Goal: Task Accomplishment & Management: Manage account settings

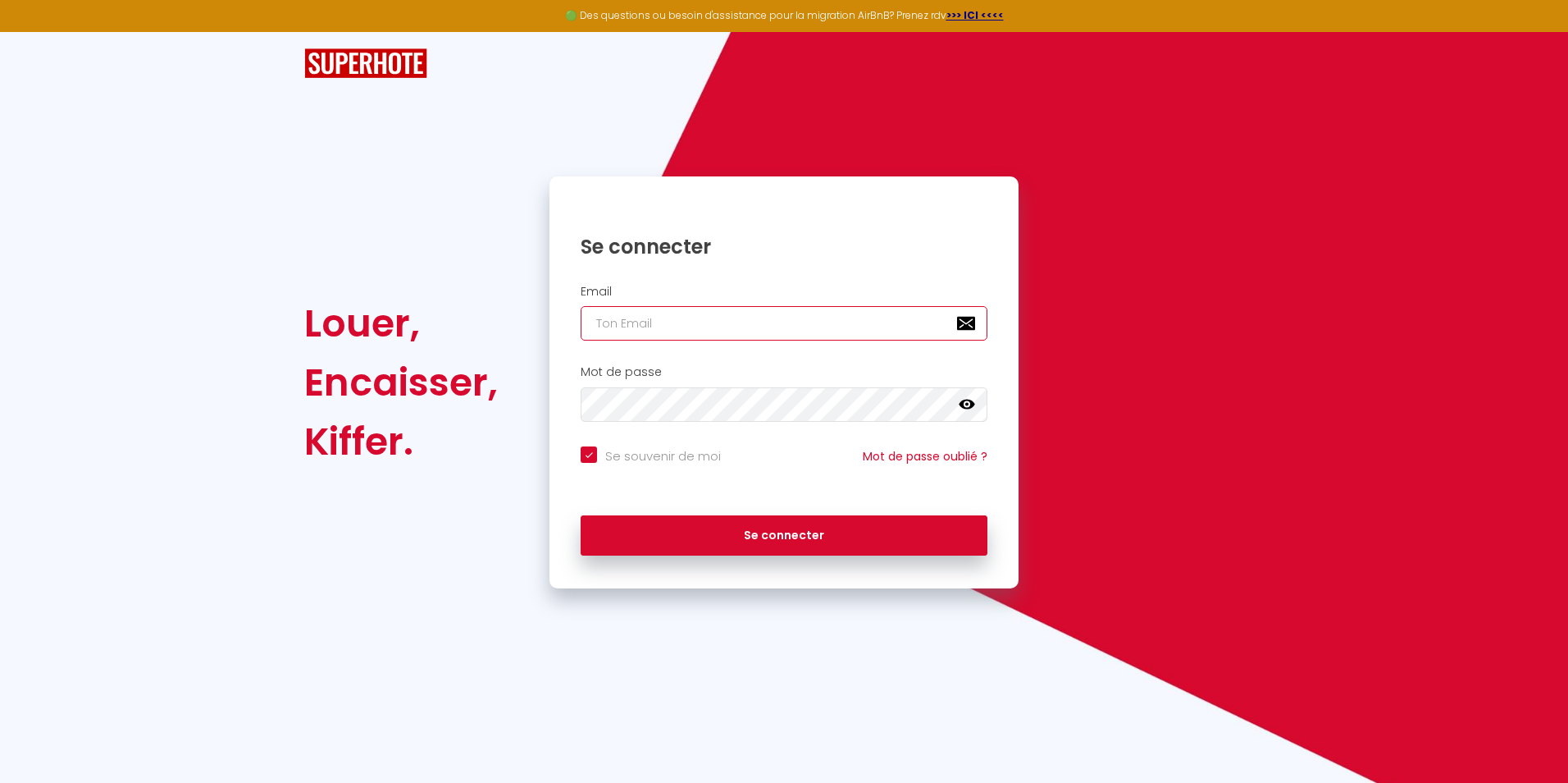
drag, startPoint x: 0, startPoint y: 0, endPoint x: 665, endPoint y: 334, distance: 744.2
click at [663, 325] on input "email" at bounding box center [784, 323] width 406 height 34
type input "[EMAIL_ADDRESS][DOMAIN_NAME]"
click at [580, 515] on button "Se connecter" at bounding box center [784, 535] width 406 height 41
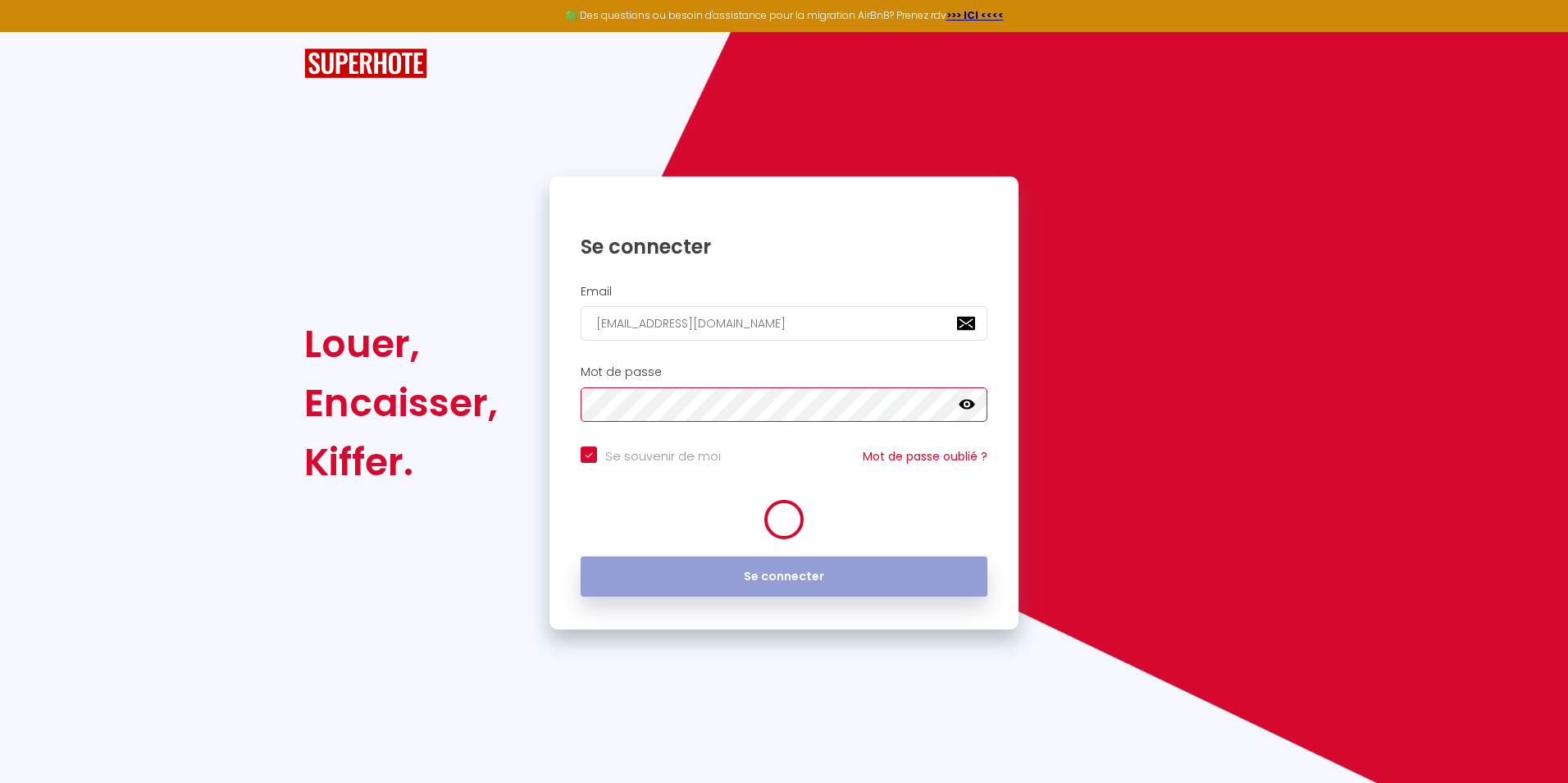
checkbox input "true"
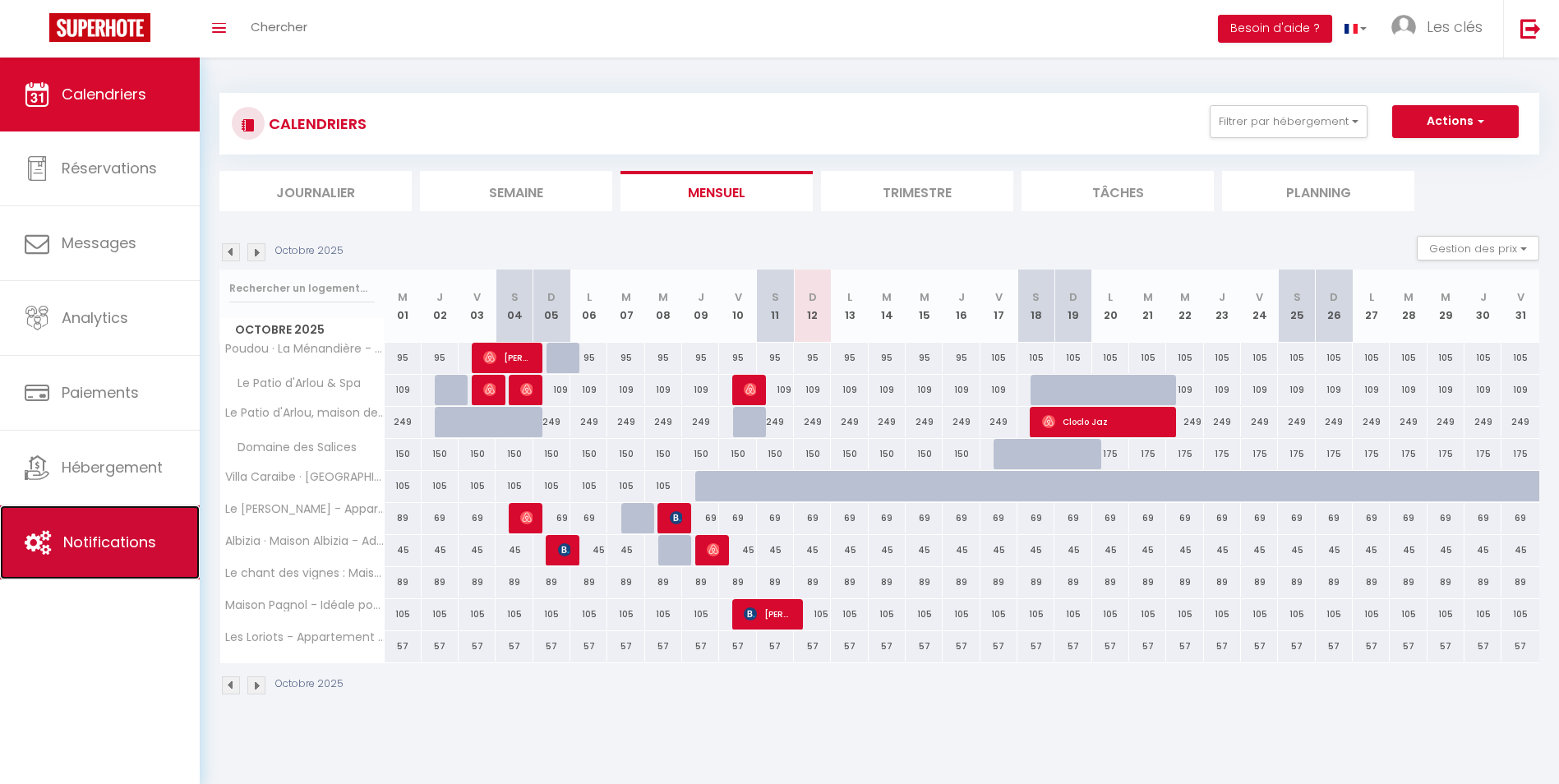
click at [91, 541] on span "Notifications" at bounding box center [110, 542] width 93 height 21
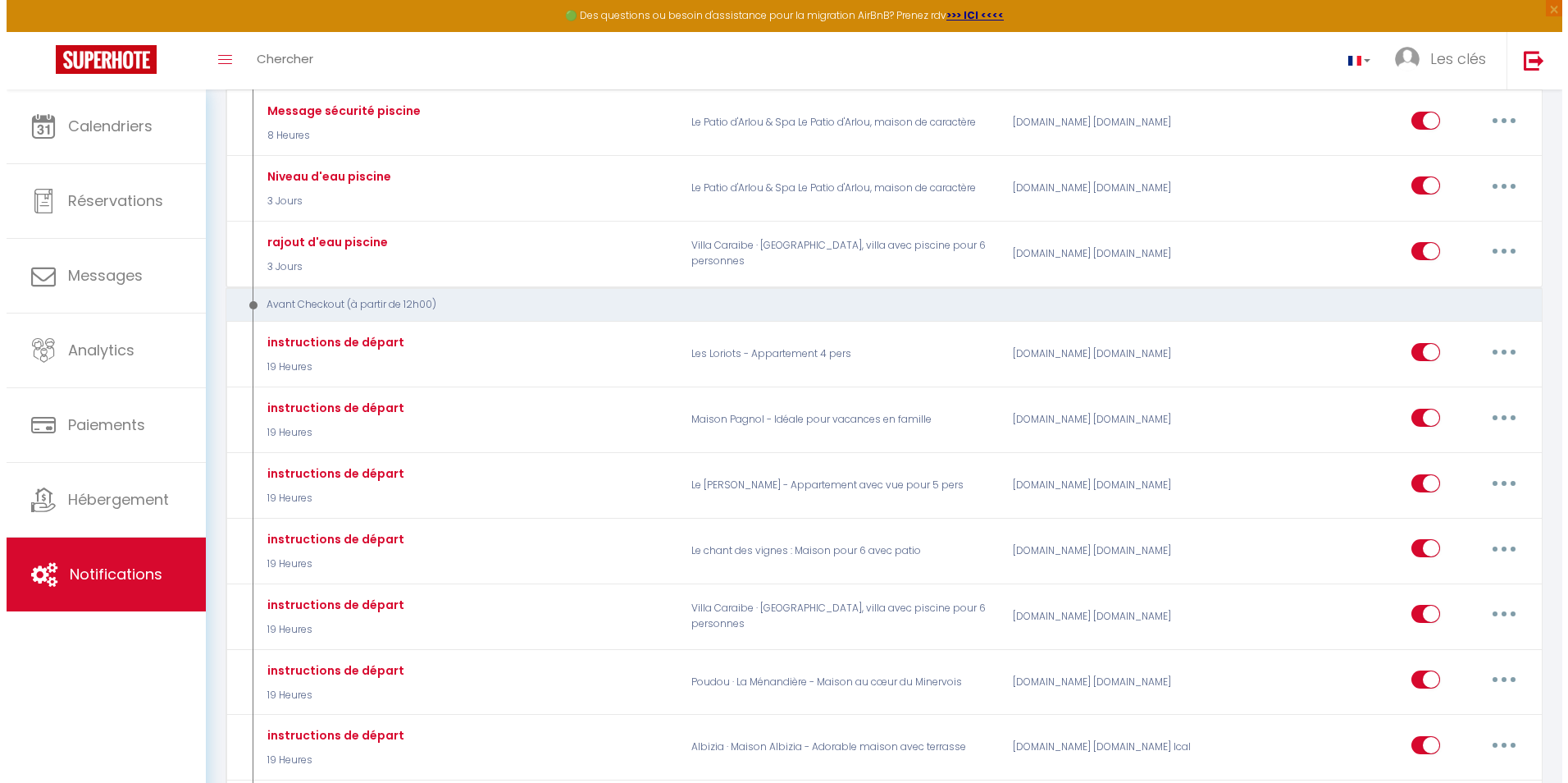
scroll to position [1805, 0]
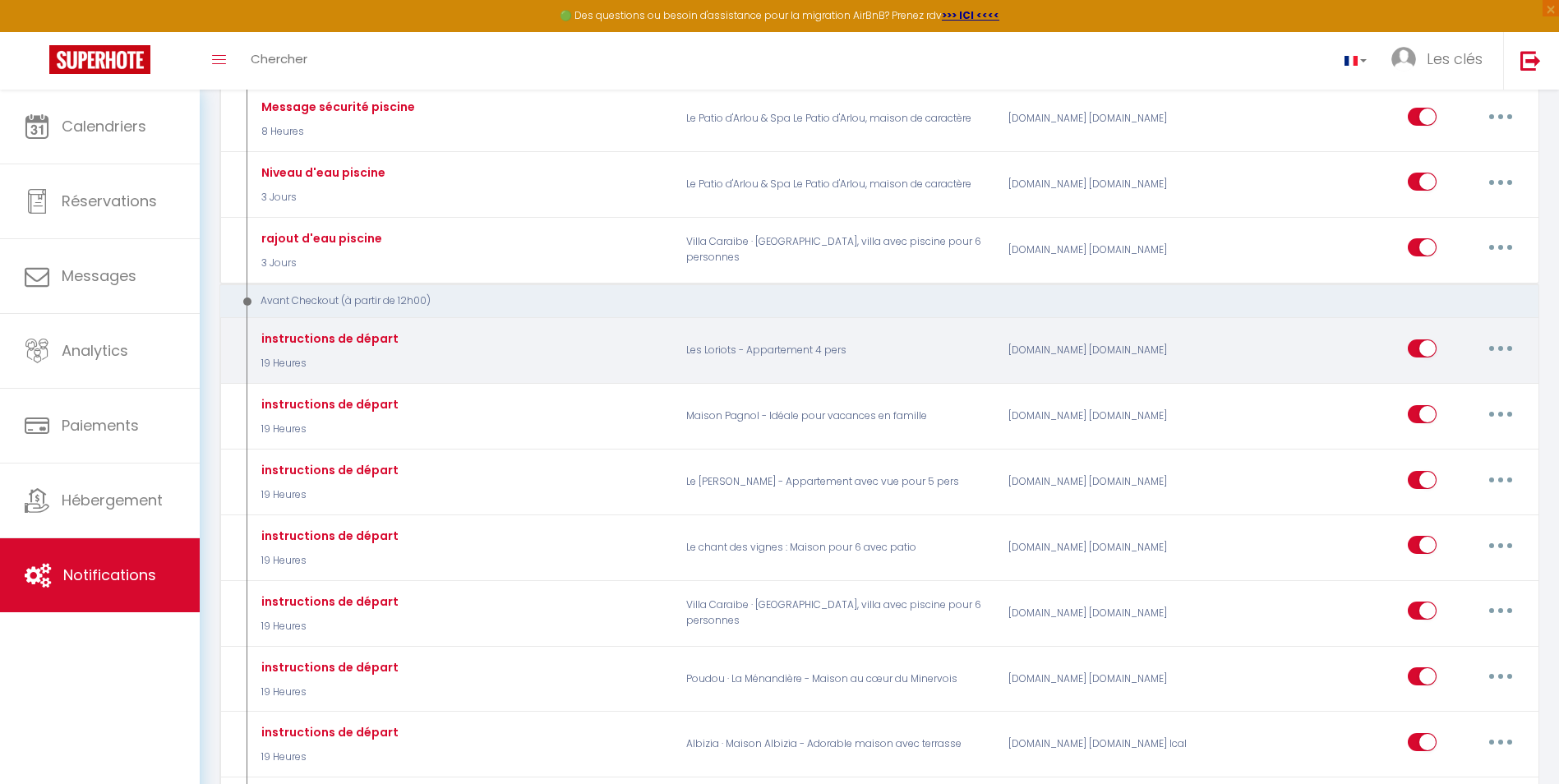
click at [563, 330] on div "instructions de départ 19 Heures" at bounding box center [461, 350] width 430 height 47
click at [1519, 343] on button "button" at bounding box center [1500, 348] width 46 height 27
click at [1430, 371] on link "Editer" at bounding box center [1458, 385] width 121 height 28
type input "instructions de départ"
select select "4"
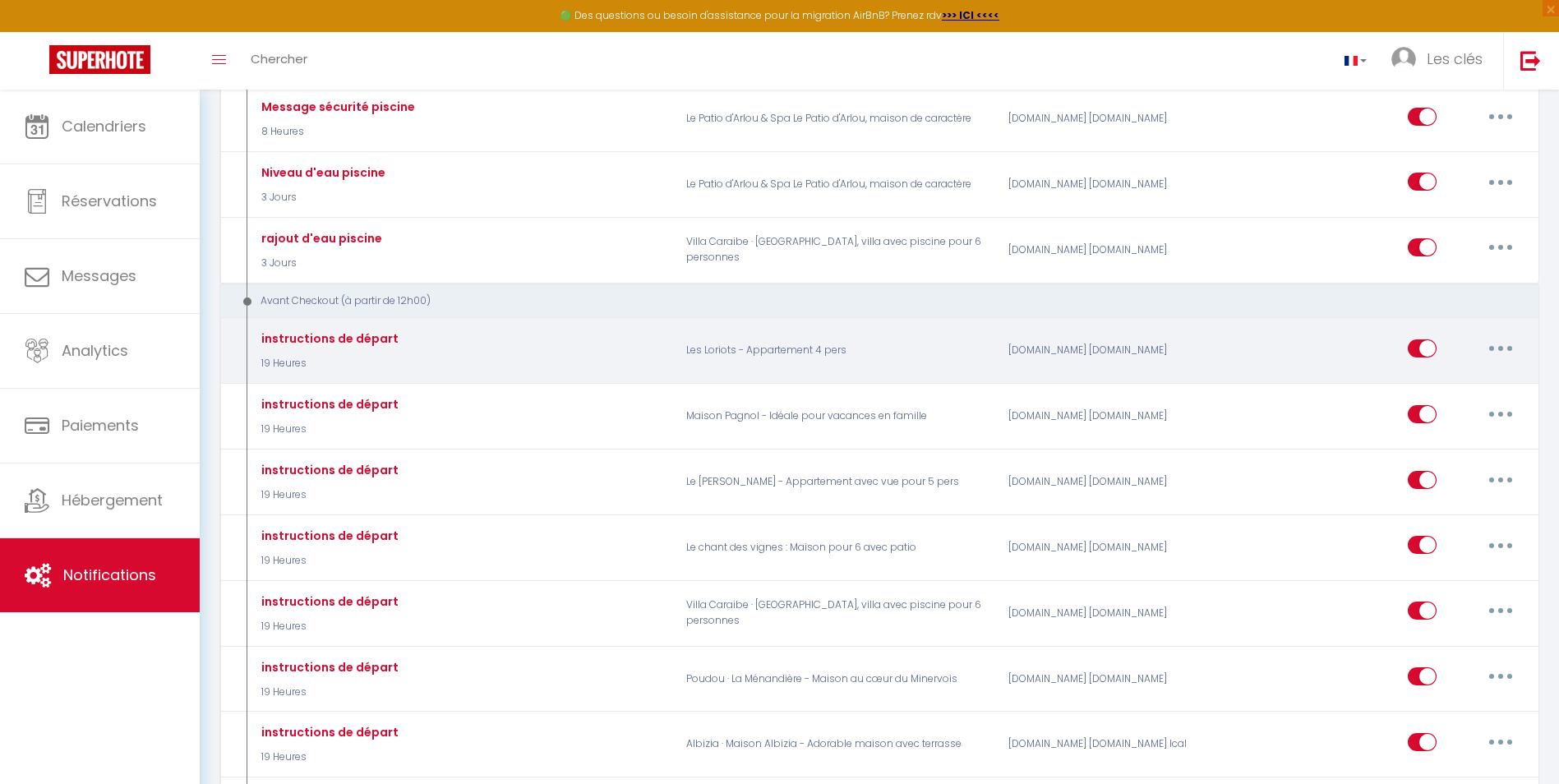
select select "19 Heures"
select select "if_booking_is_paid"
checkbox input "true"
checkbox input "false"
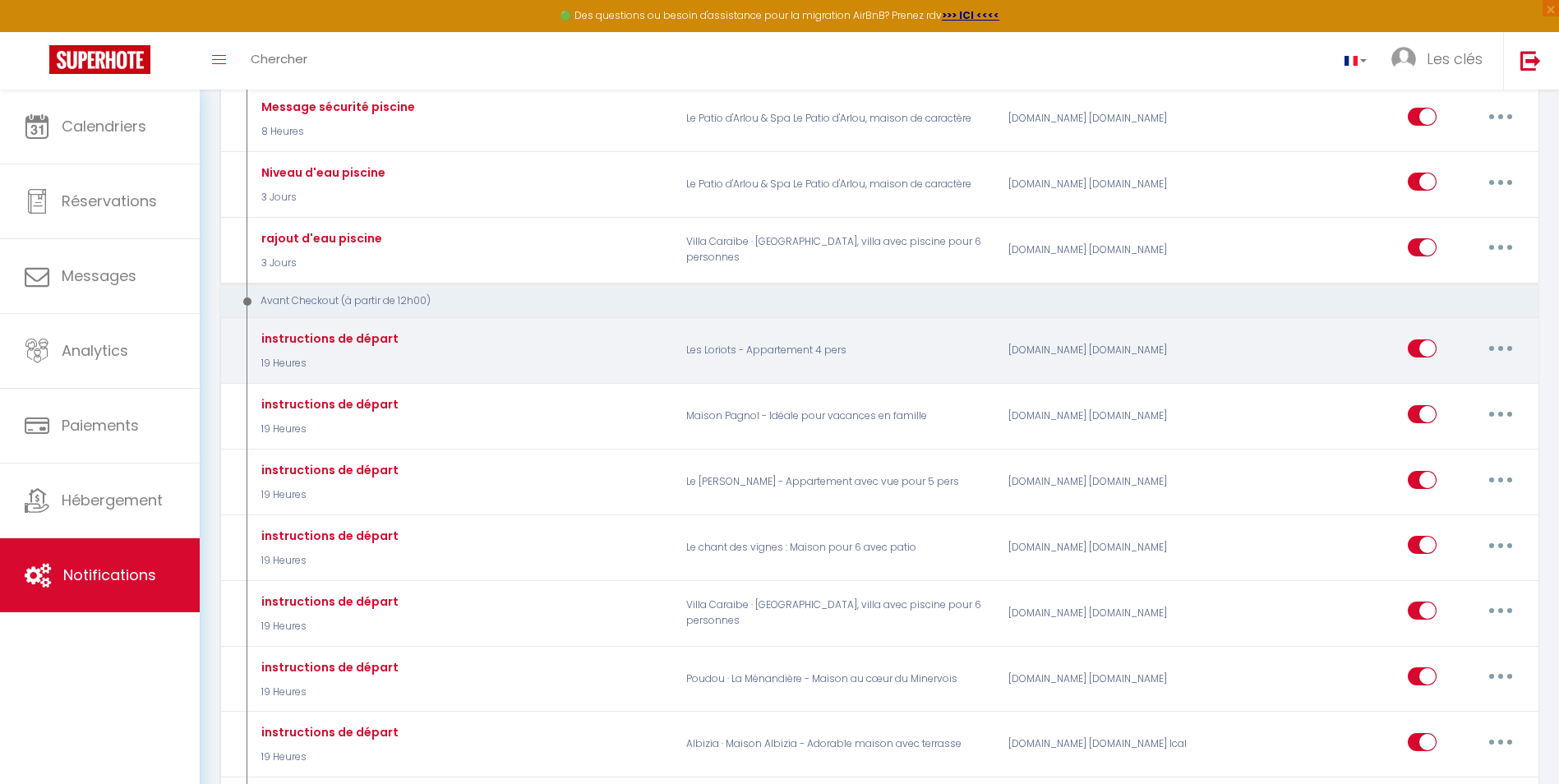
radio input "true"
type input "instructions de départ"
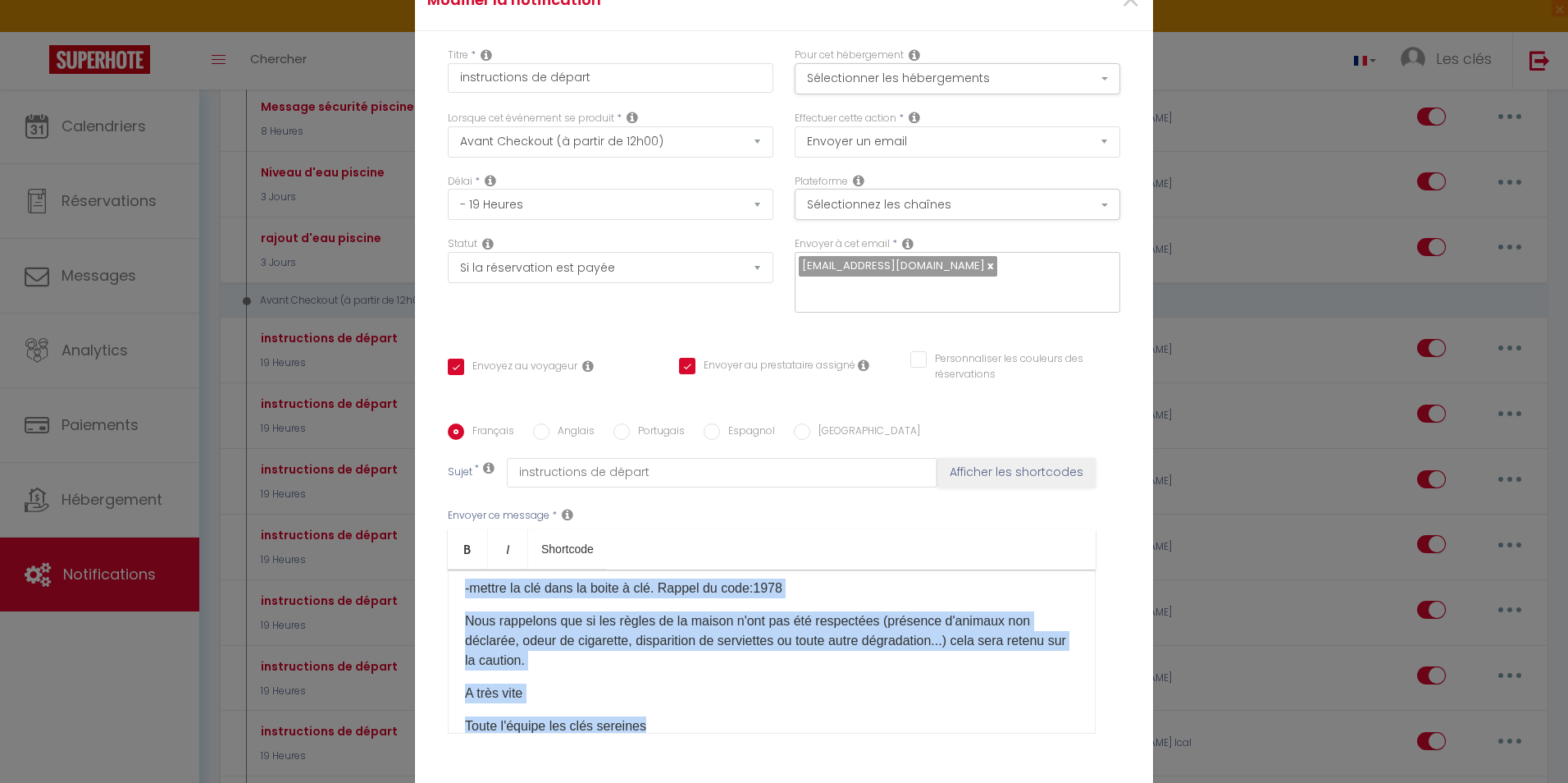
scroll to position [326, 0]
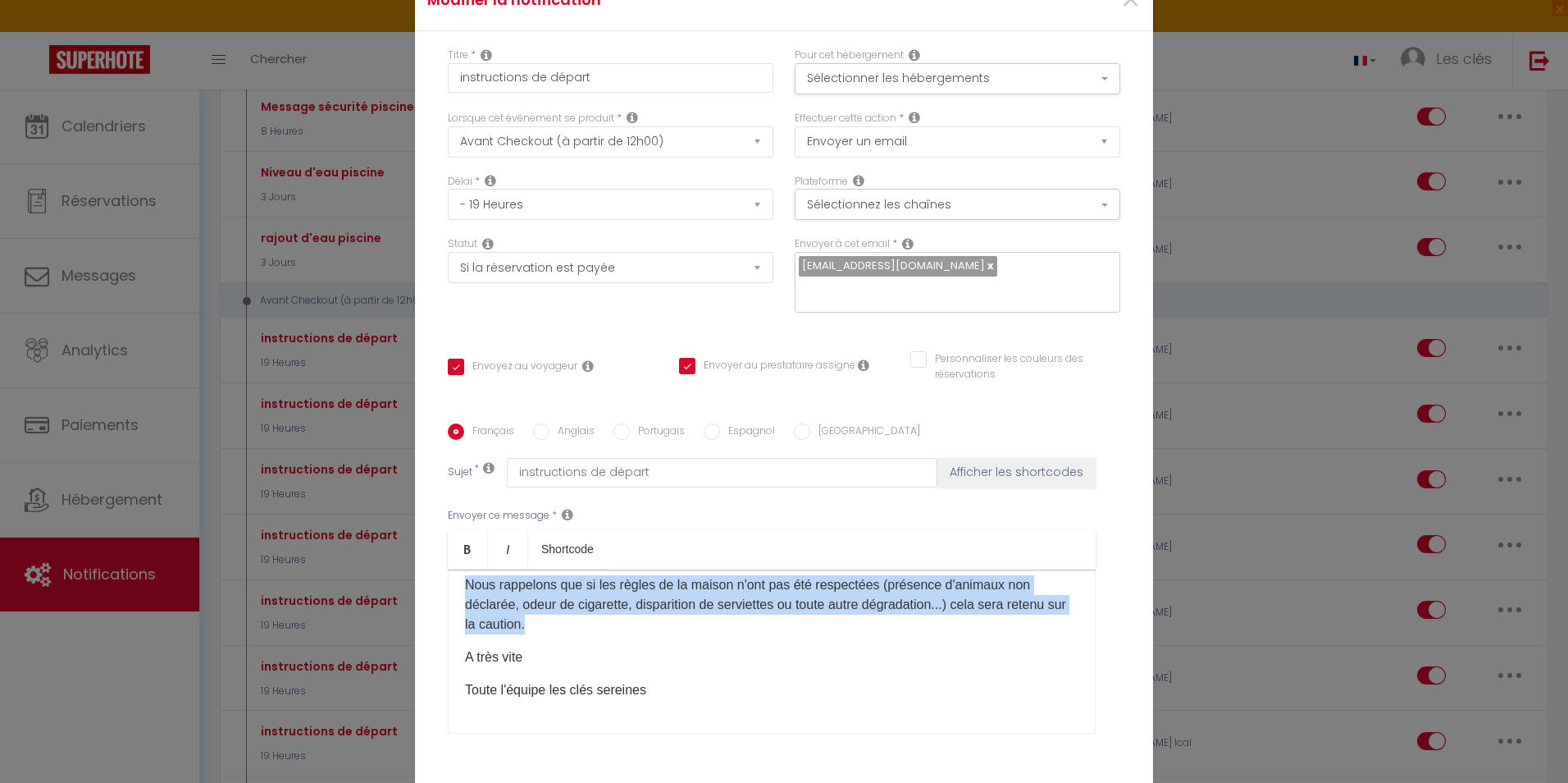
drag, startPoint x: 459, startPoint y: 631, endPoint x: 672, endPoint y: 618, distance: 213.4
click at [672, 618] on div "Bonjour [GUEST:FIRST_NAME], Nous espérons que votre séjour s'est bien passé. Le…" at bounding box center [772, 652] width 648 height 165
copy div "Voici les instructions avant votre départ: -jeter les poubelles -faire sa vaiss…"
drag, startPoint x: 1123, startPoint y: 12, endPoint x: 1110, endPoint y: 4, distance: 15.3
click at [1120, 17] on span "×" at bounding box center [1130, 0] width 21 height 49
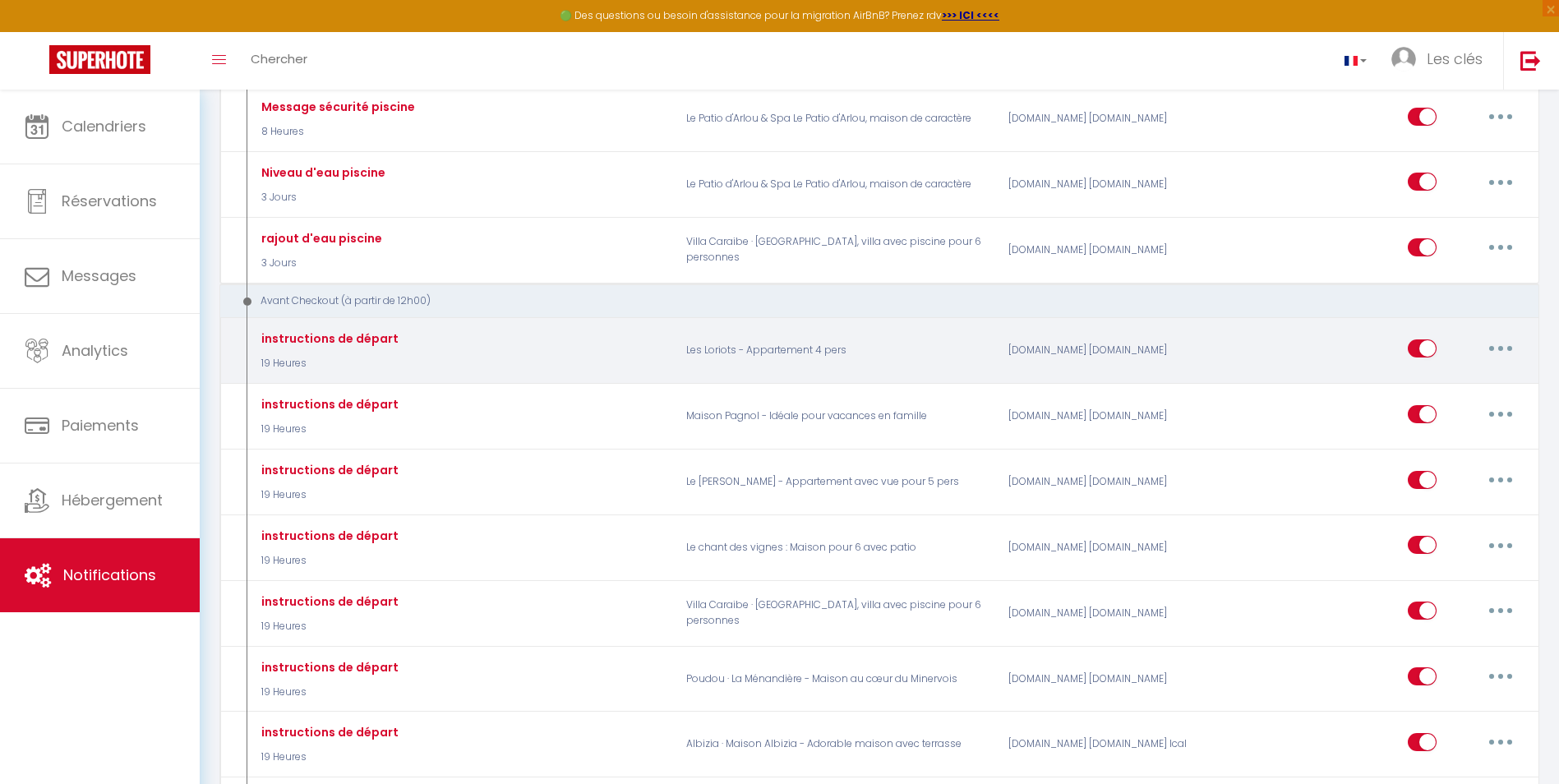
click at [1485, 336] on button "button" at bounding box center [1500, 348] width 46 height 27
click at [1415, 371] on link "Editer" at bounding box center [1458, 385] width 121 height 28
checkbox input "true"
checkbox input "false"
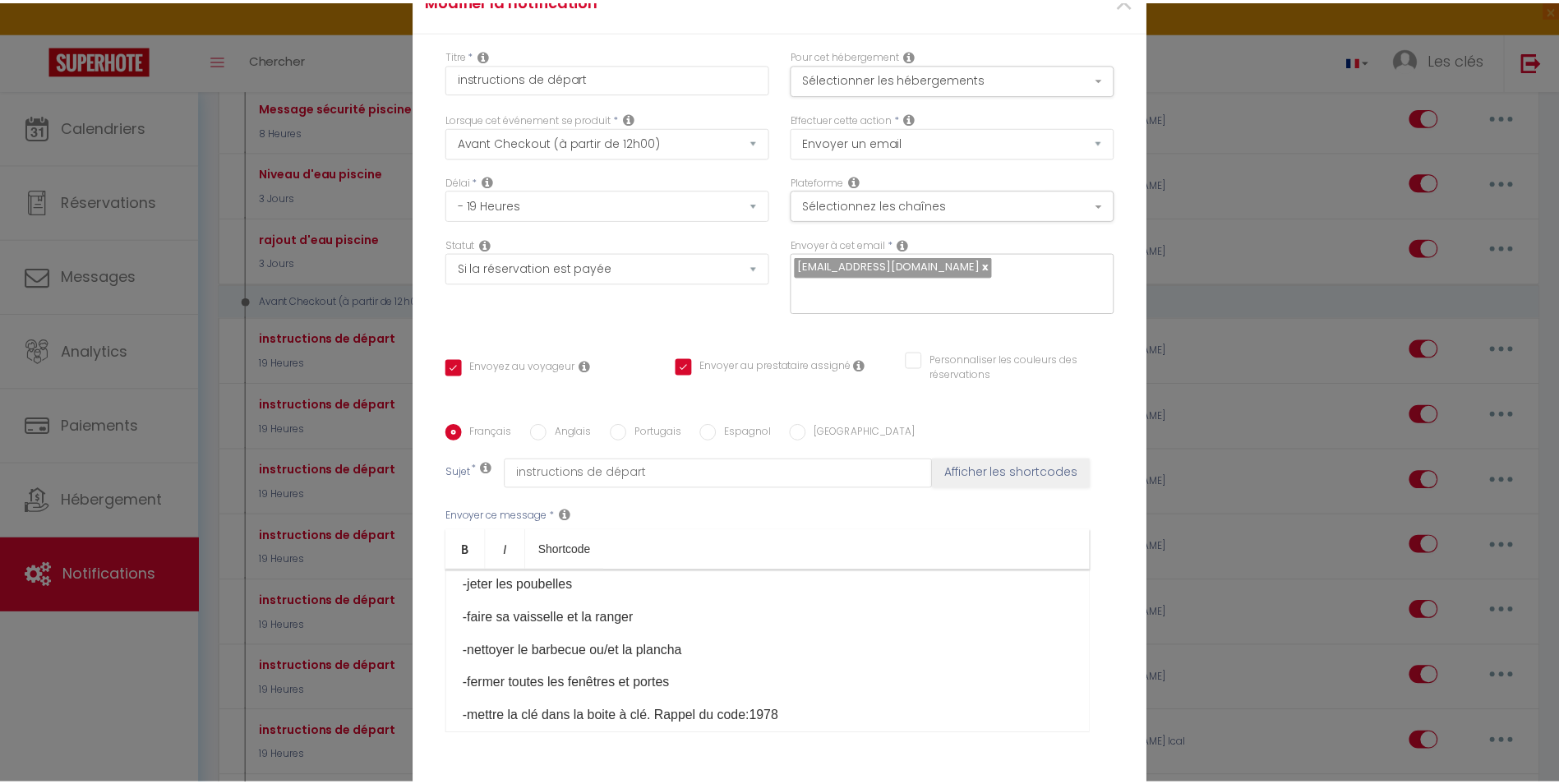
scroll to position [80, 0]
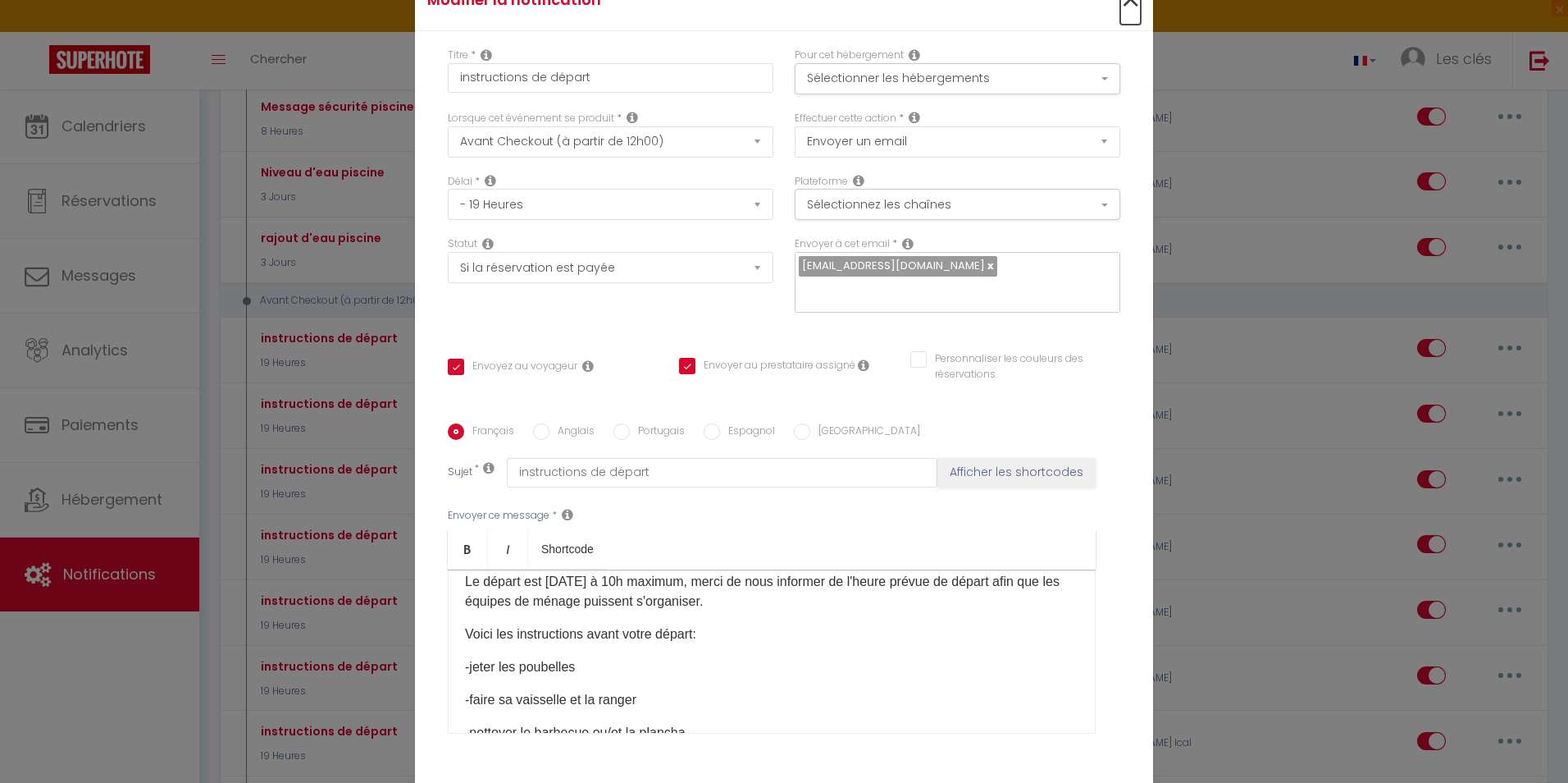
click at [1125, 10] on span "×" at bounding box center [1130, 0] width 21 height 49
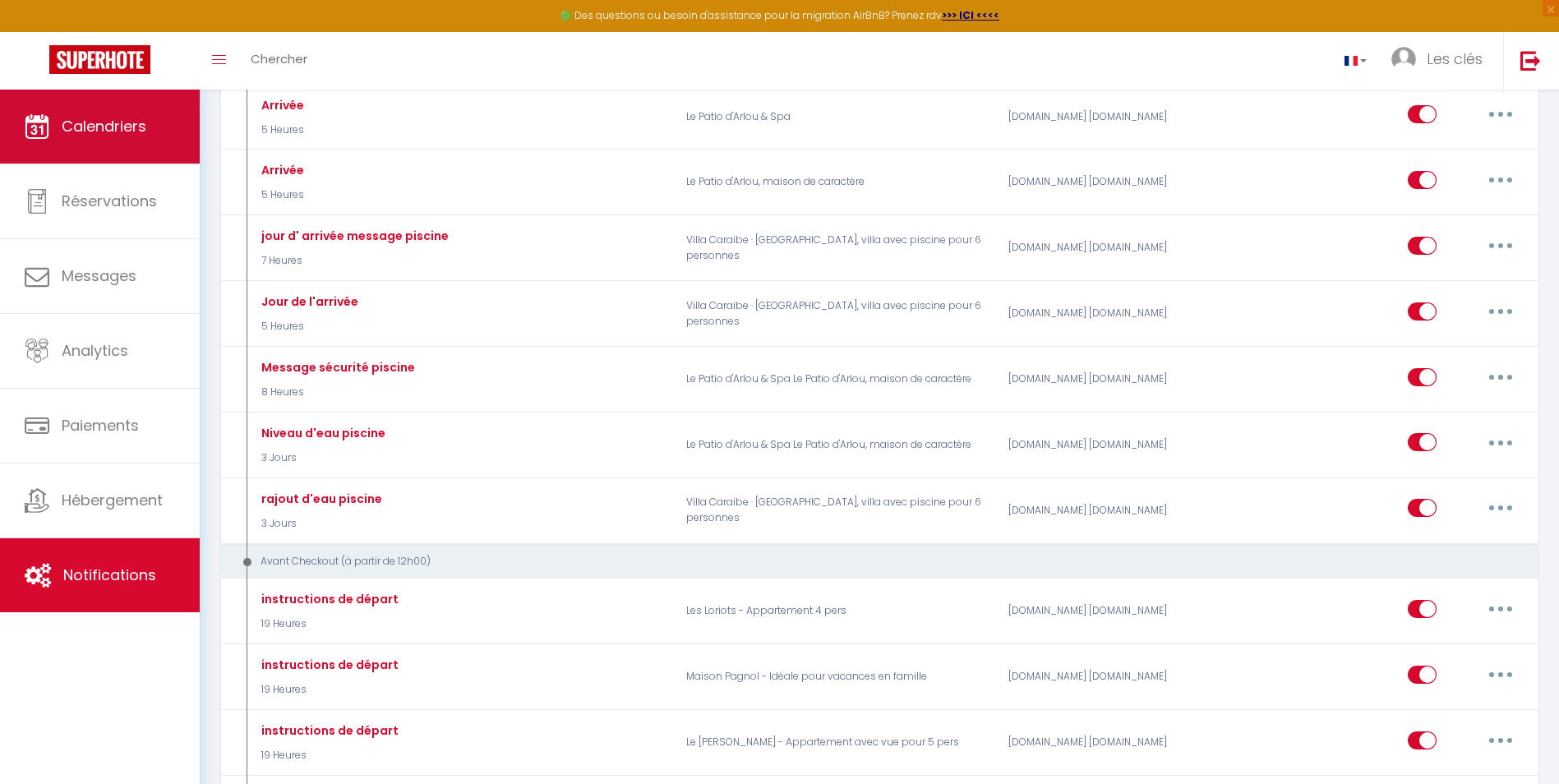
scroll to position [1397, 0]
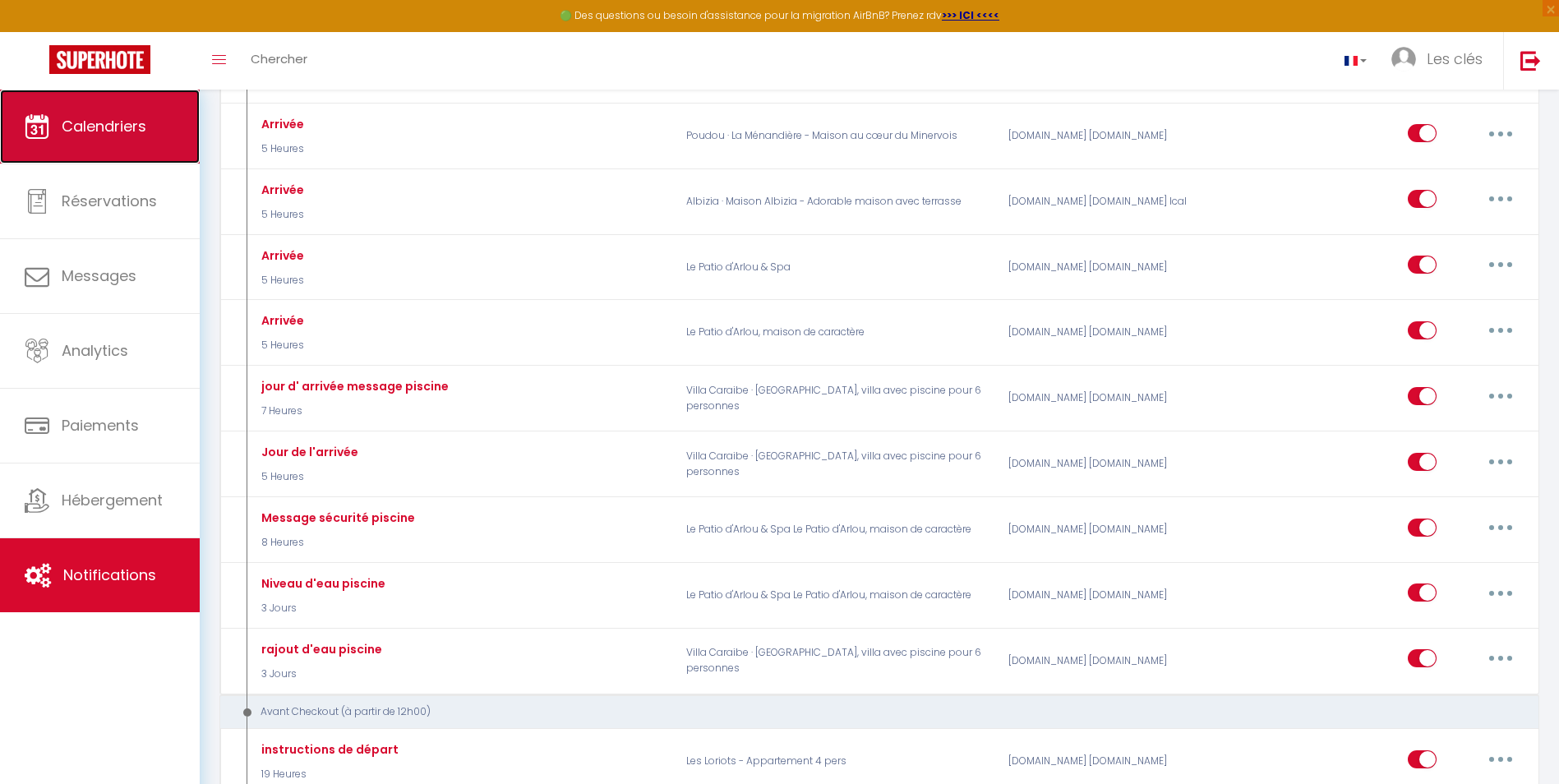
click at [150, 134] on link "Calendriers" at bounding box center [99, 127] width 200 height 74
